Goal: Register for event/course

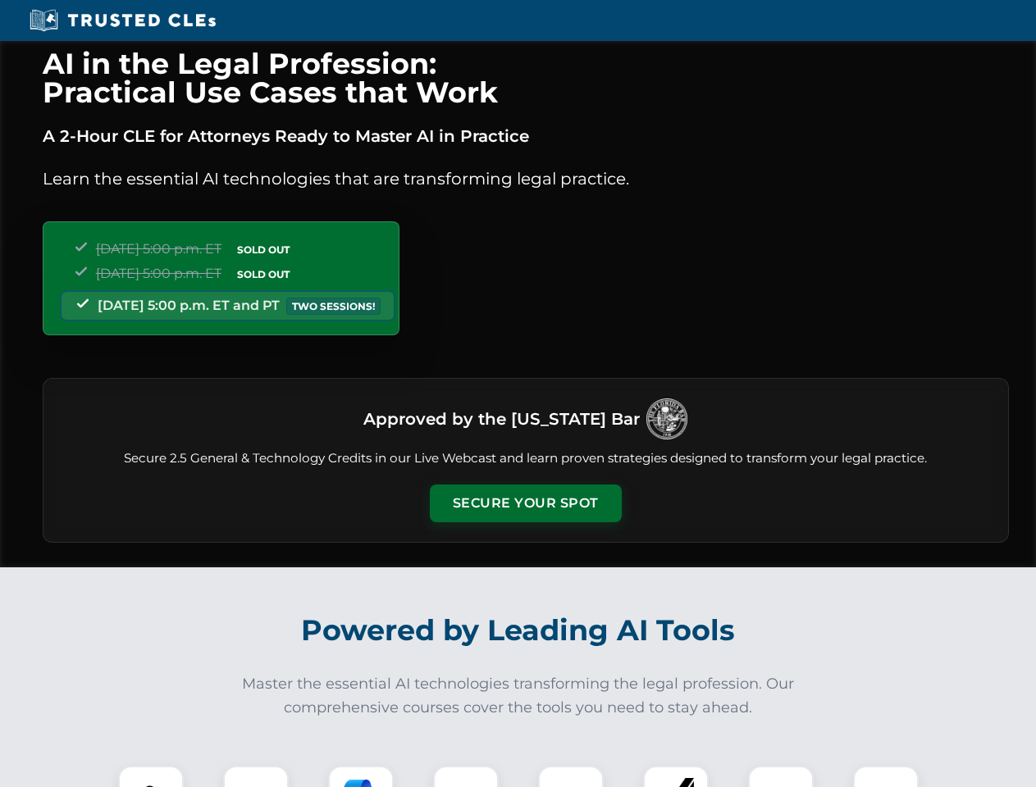
click at [525, 504] on button "Secure Your Spot" at bounding box center [526, 504] width 192 height 38
click at [151, 777] on img at bounding box center [151, 799] width 48 height 48
